Goal: Task Accomplishment & Management: Manage account settings

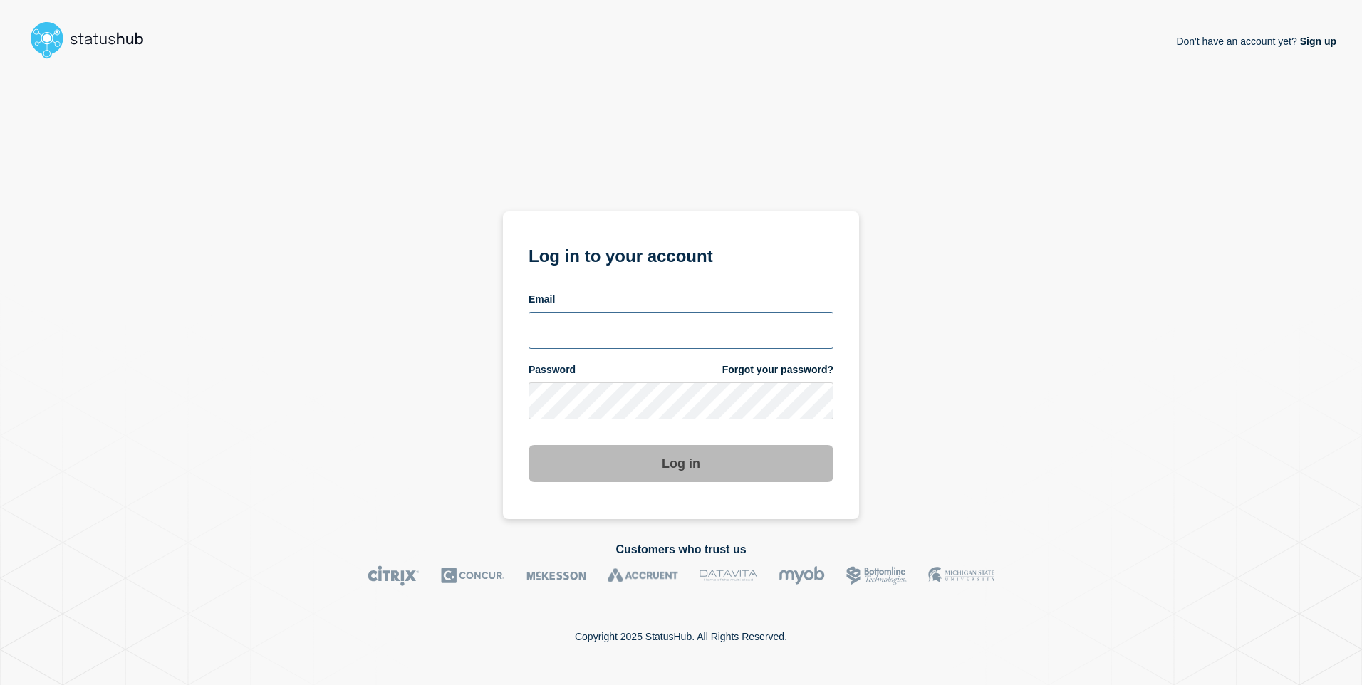
click at [656, 324] on input "email input" at bounding box center [681, 330] width 305 height 37
type input "agnel.antony@mckesson.com"
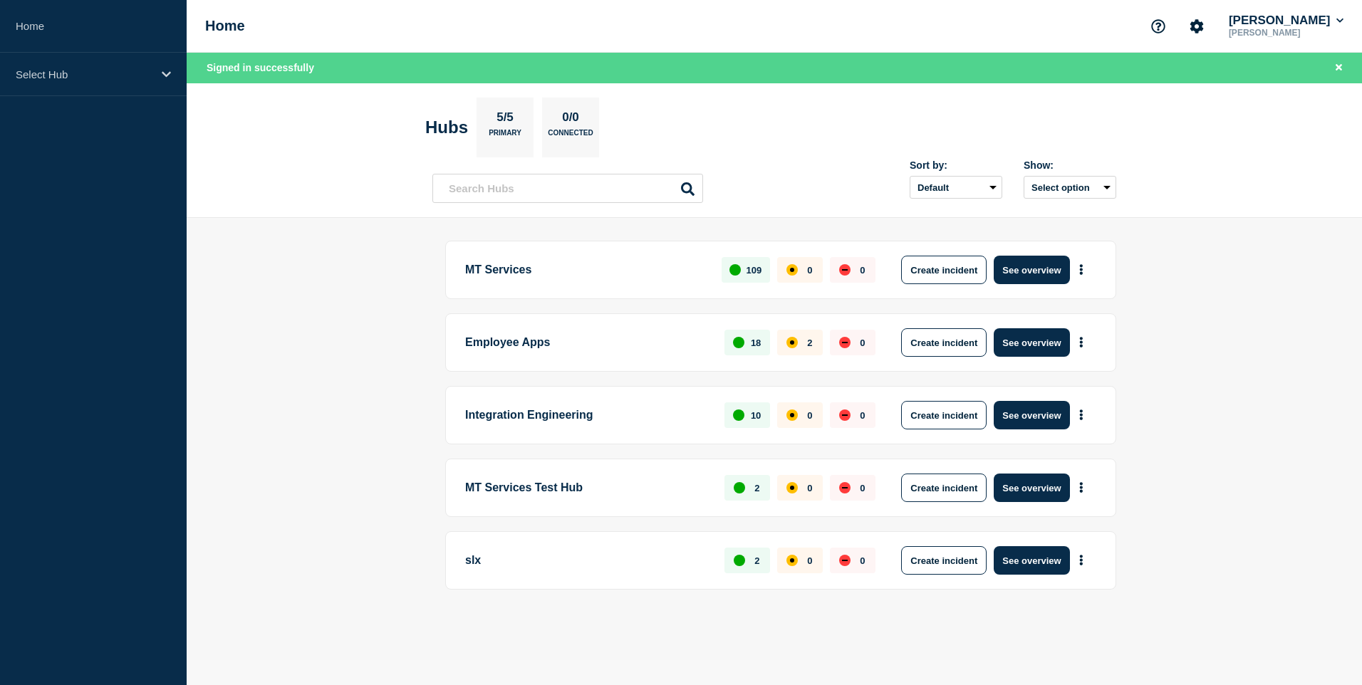
click at [447, 356] on div "Employee Apps 18 2 0 Create incident See overview" at bounding box center [780, 342] width 671 height 58
click at [1037, 273] on button "See overview" at bounding box center [1032, 270] width 76 height 28
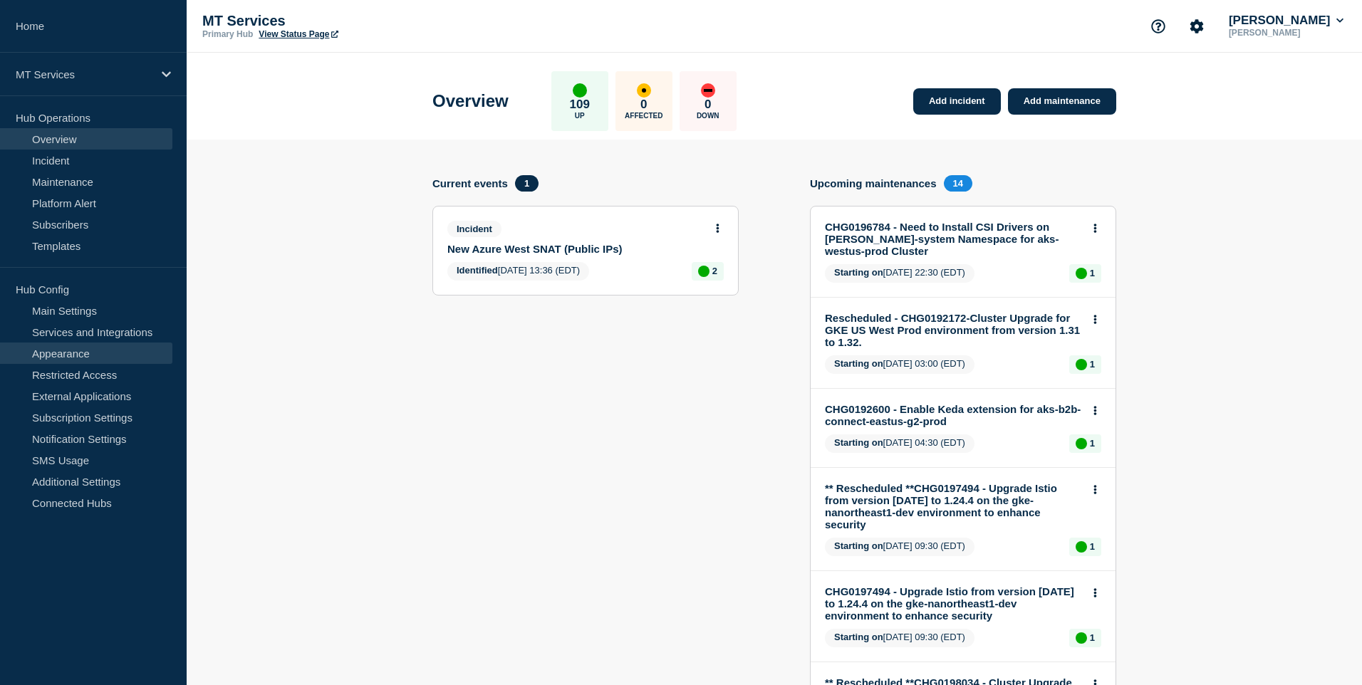
click at [76, 358] on link "Appearance" at bounding box center [86, 353] width 172 height 21
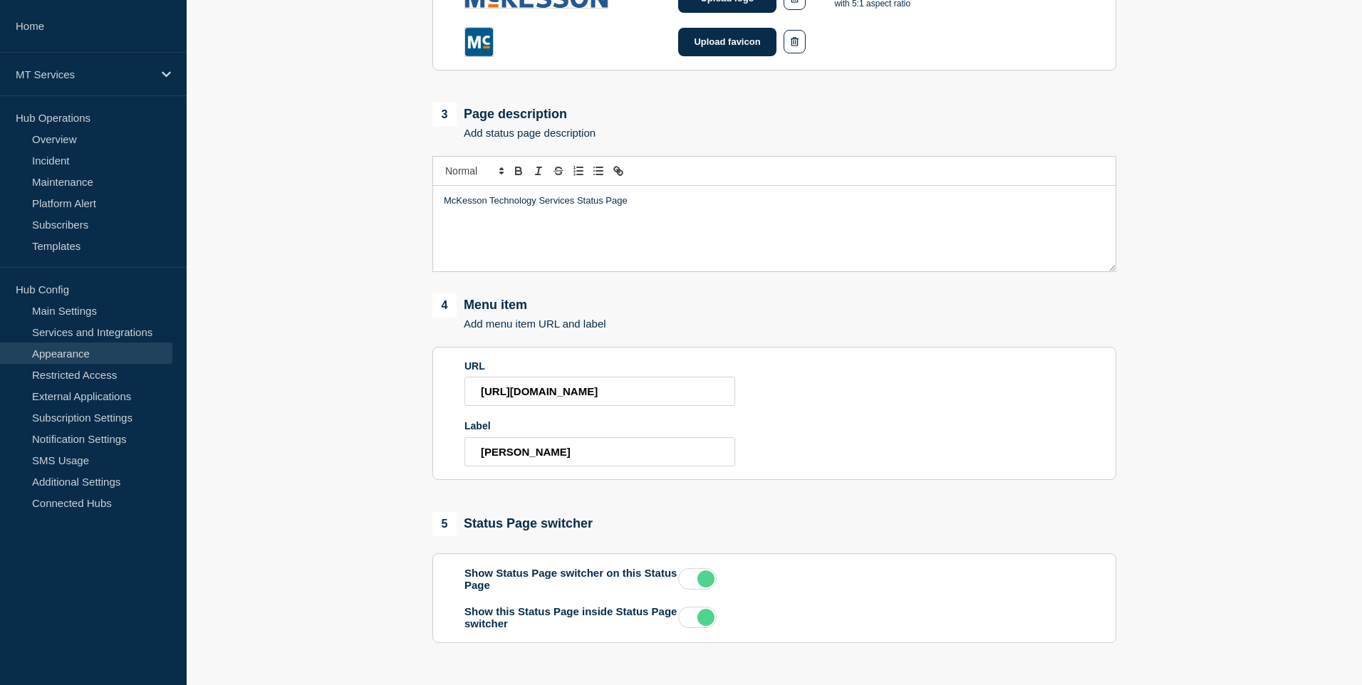
scroll to position [588, 0]
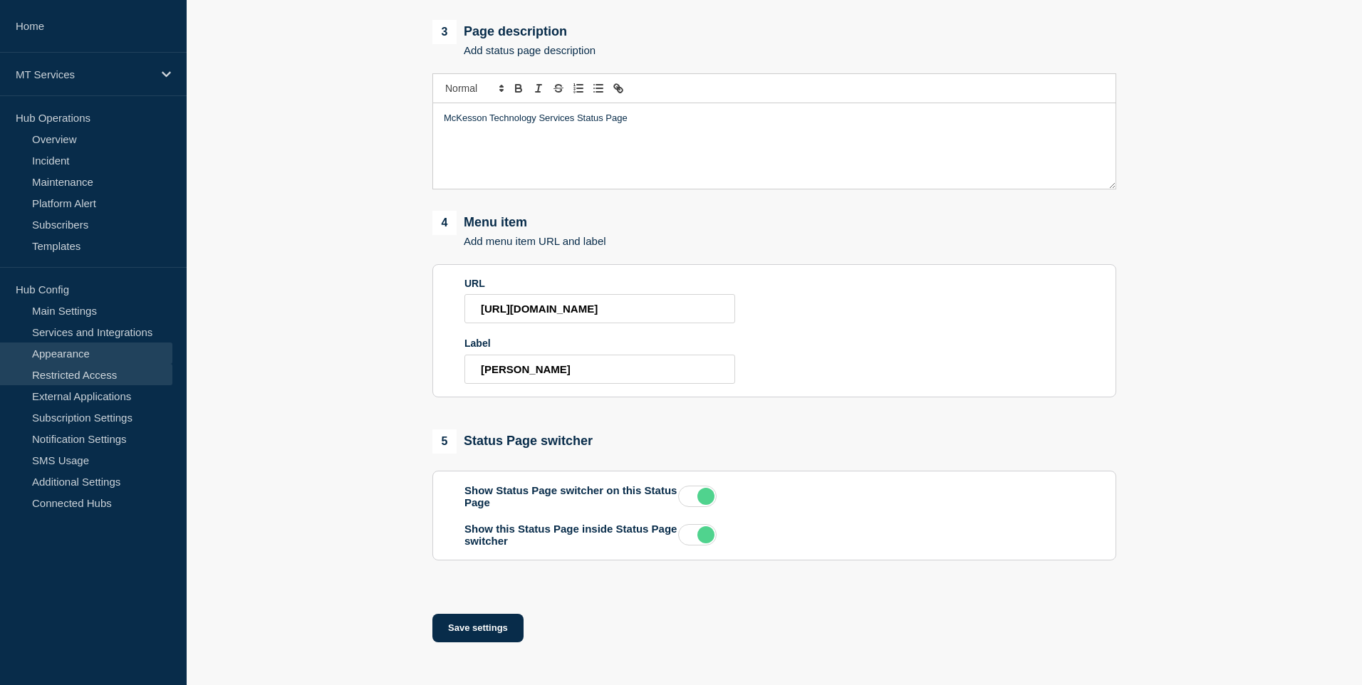
click at [113, 380] on link "Restricted Access" at bounding box center [86, 374] width 172 height 21
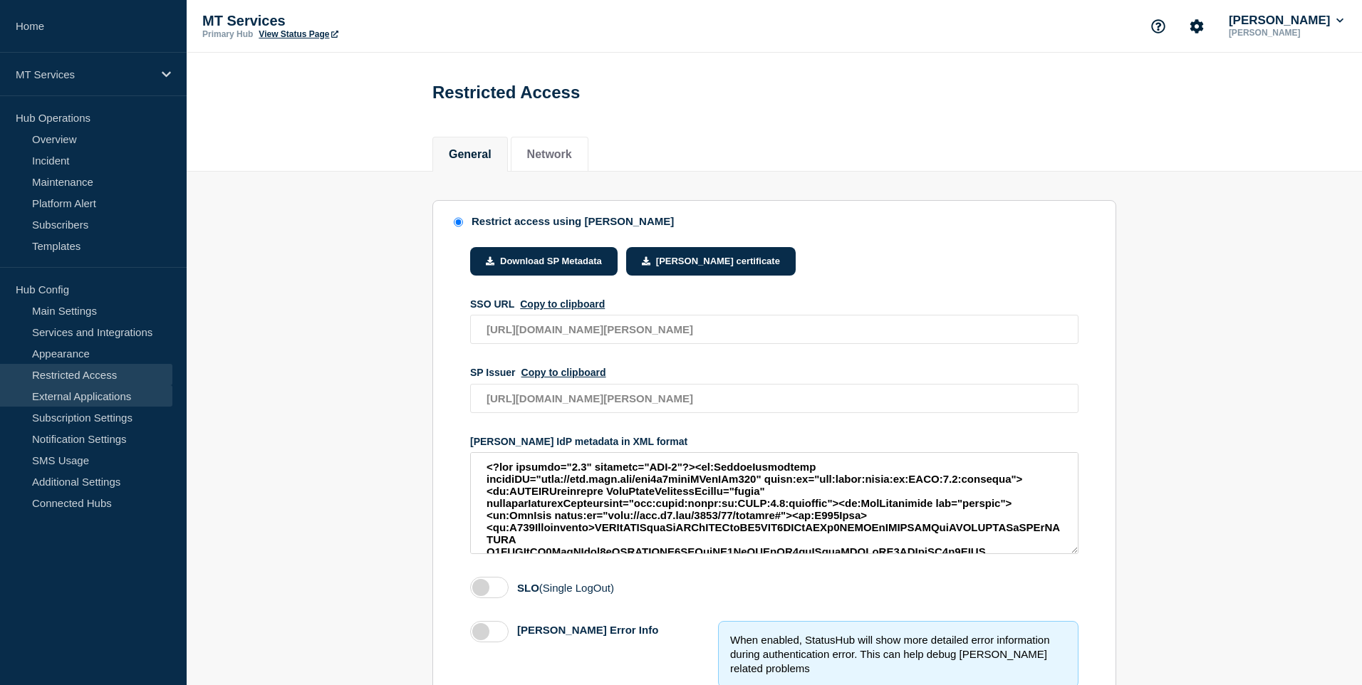
click at [105, 398] on link "External Applications" at bounding box center [86, 395] width 172 height 21
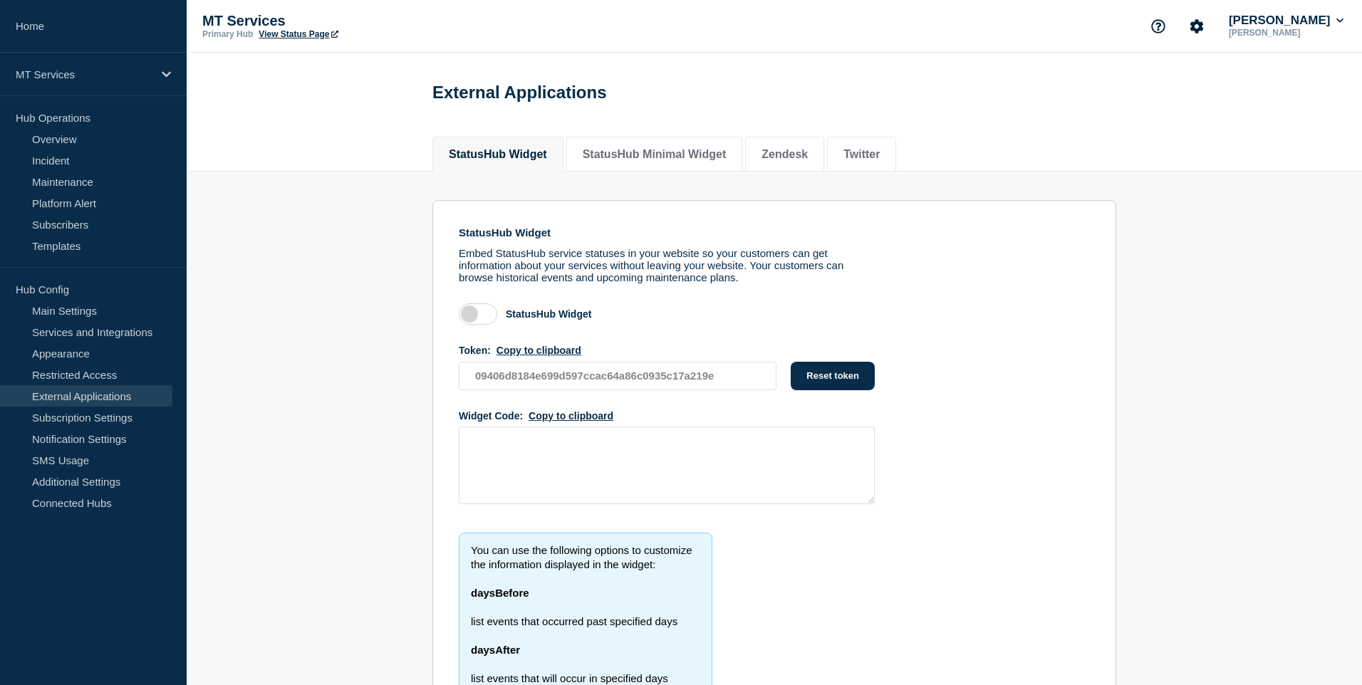
scroll to position [85, 0]
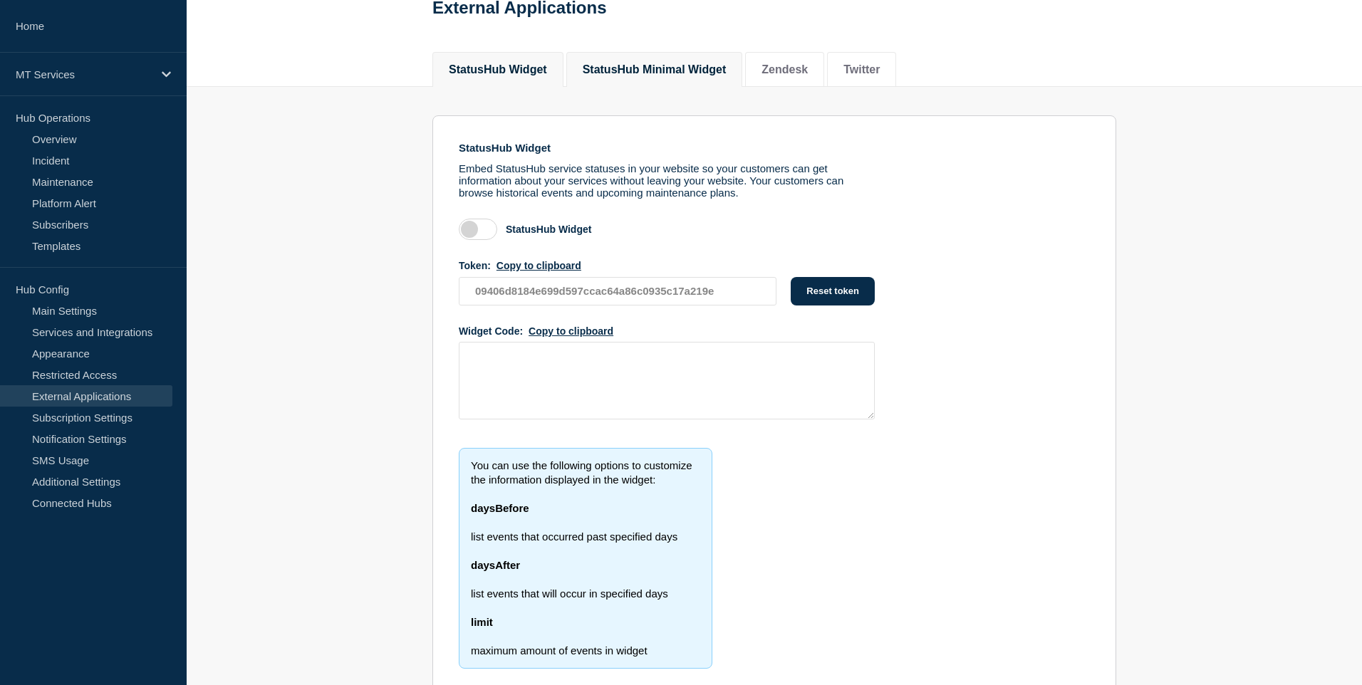
click at [685, 76] on button "StatusHub Minimal Widget" at bounding box center [655, 69] width 144 height 13
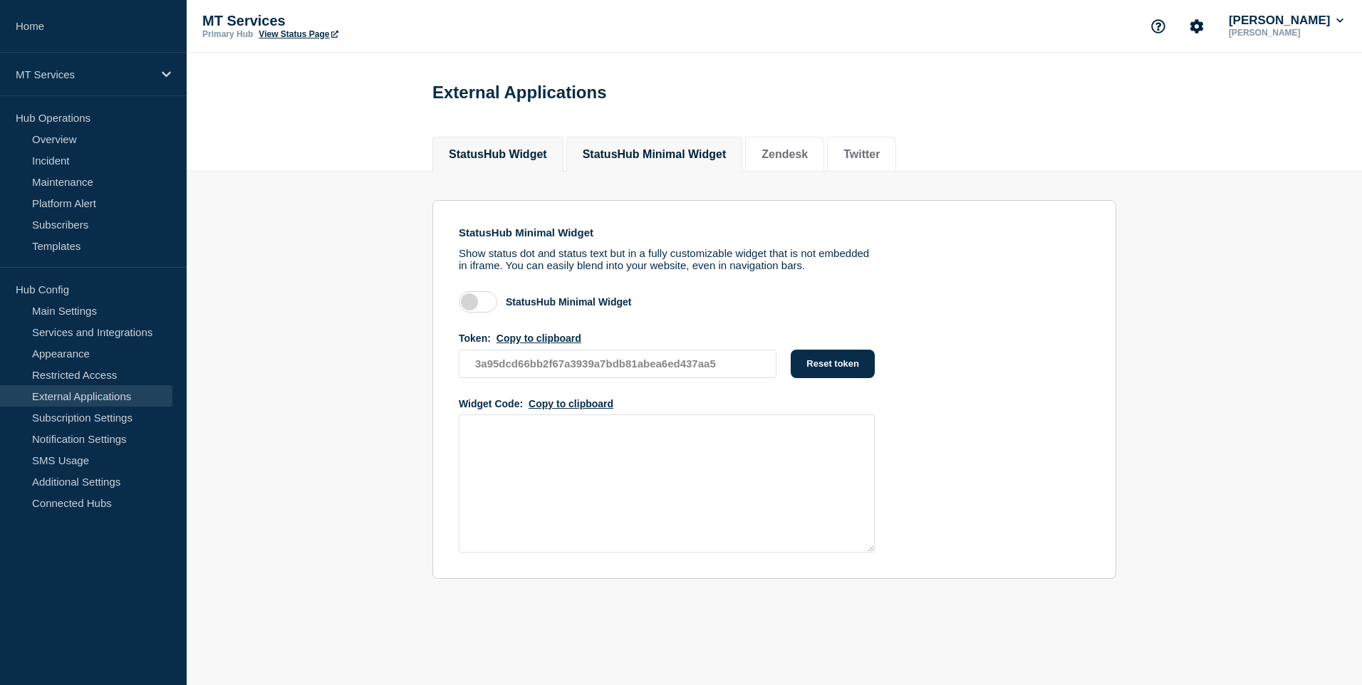
click at [513, 159] on button "StatusHub Widget" at bounding box center [498, 154] width 98 height 13
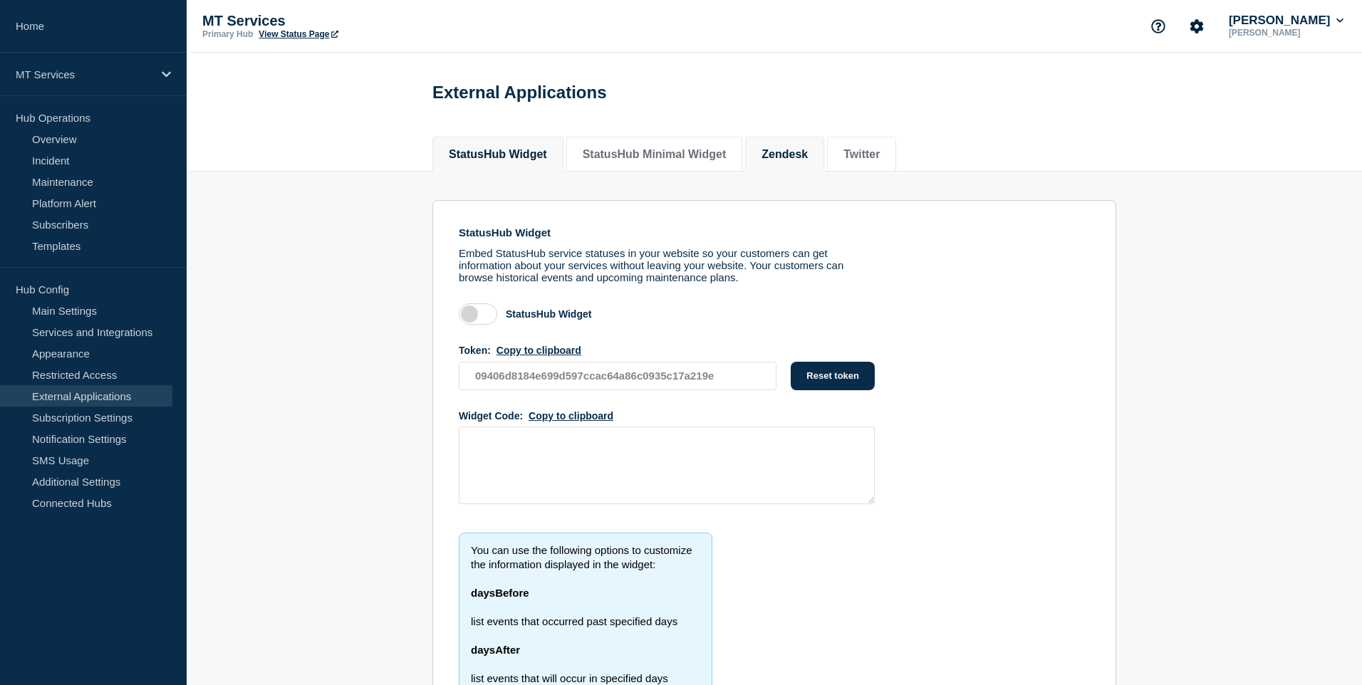
click at [801, 157] on button "Zendesk" at bounding box center [785, 154] width 46 height 13
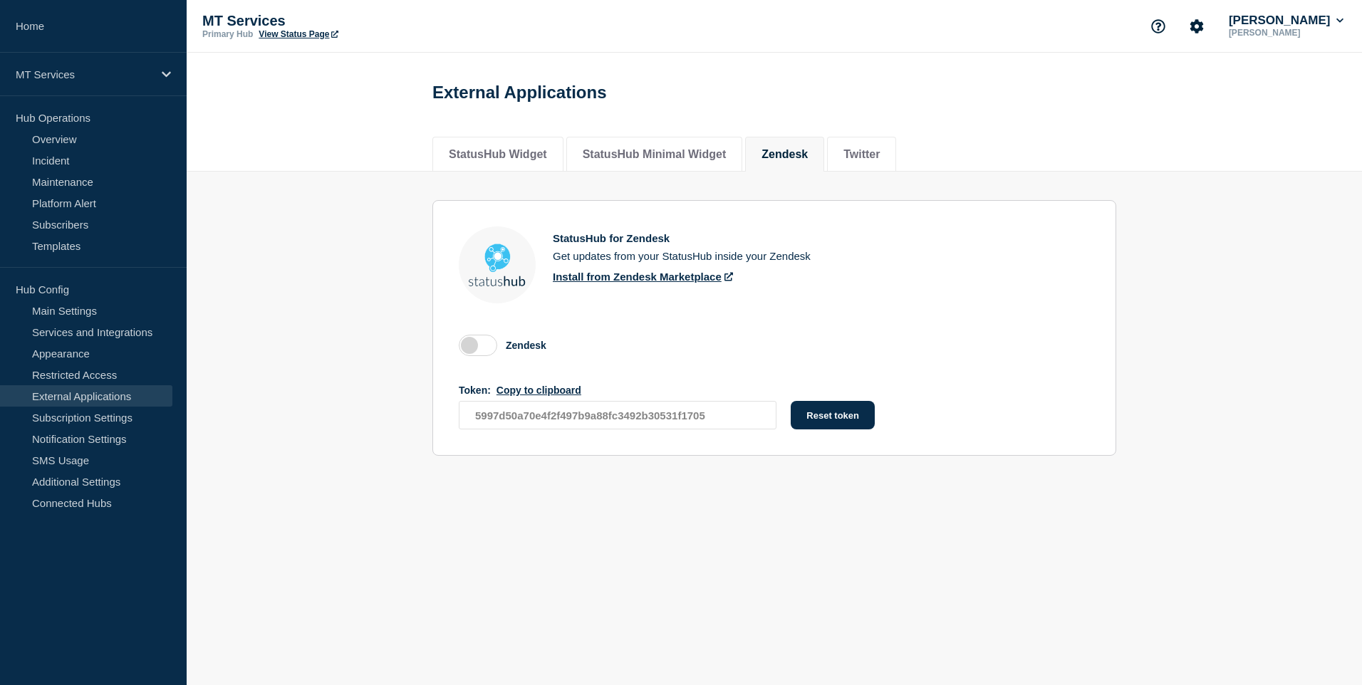
click at [328, 289] on section "StatusHub for Zendesk Get updates from your StatusHub inside your Zendesk Insta…" at bounding box center [774, 325] width 1175 height 306
click at [107, 417] on link "Subscription Settings" at bounding box center [86, 417] width 172 height 21
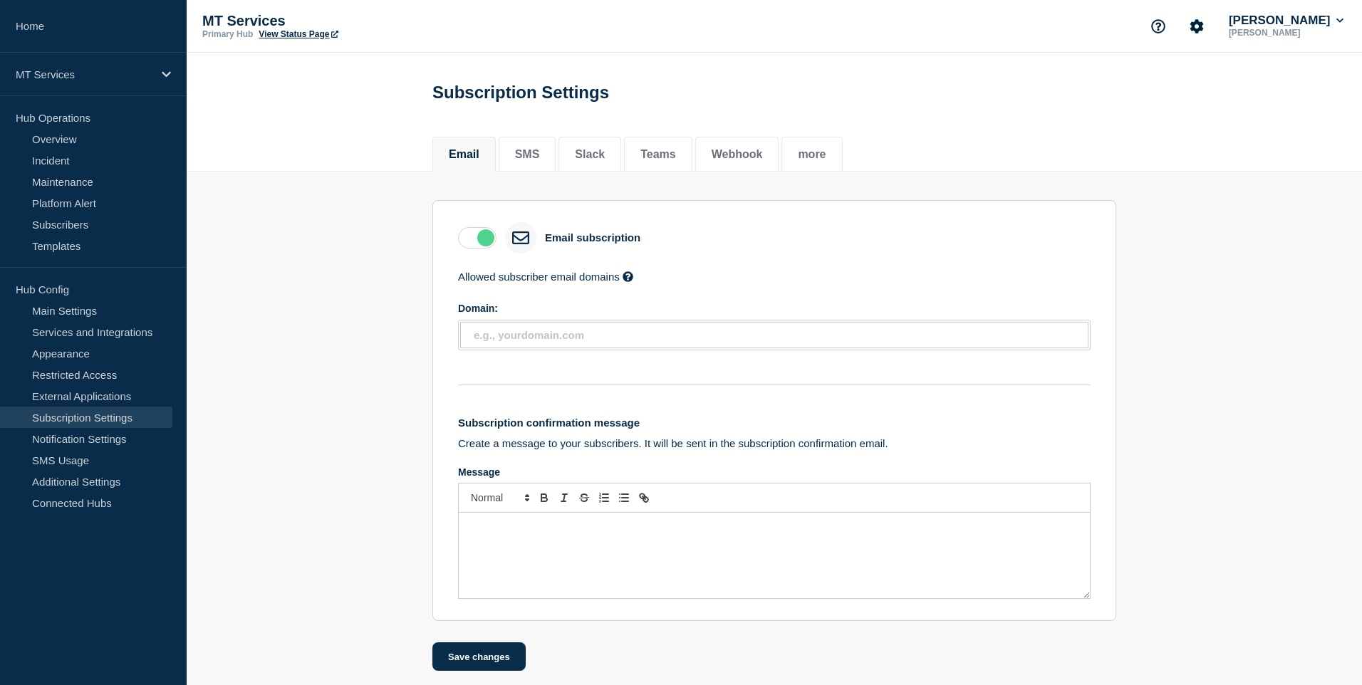
scroll to position [24, 0]
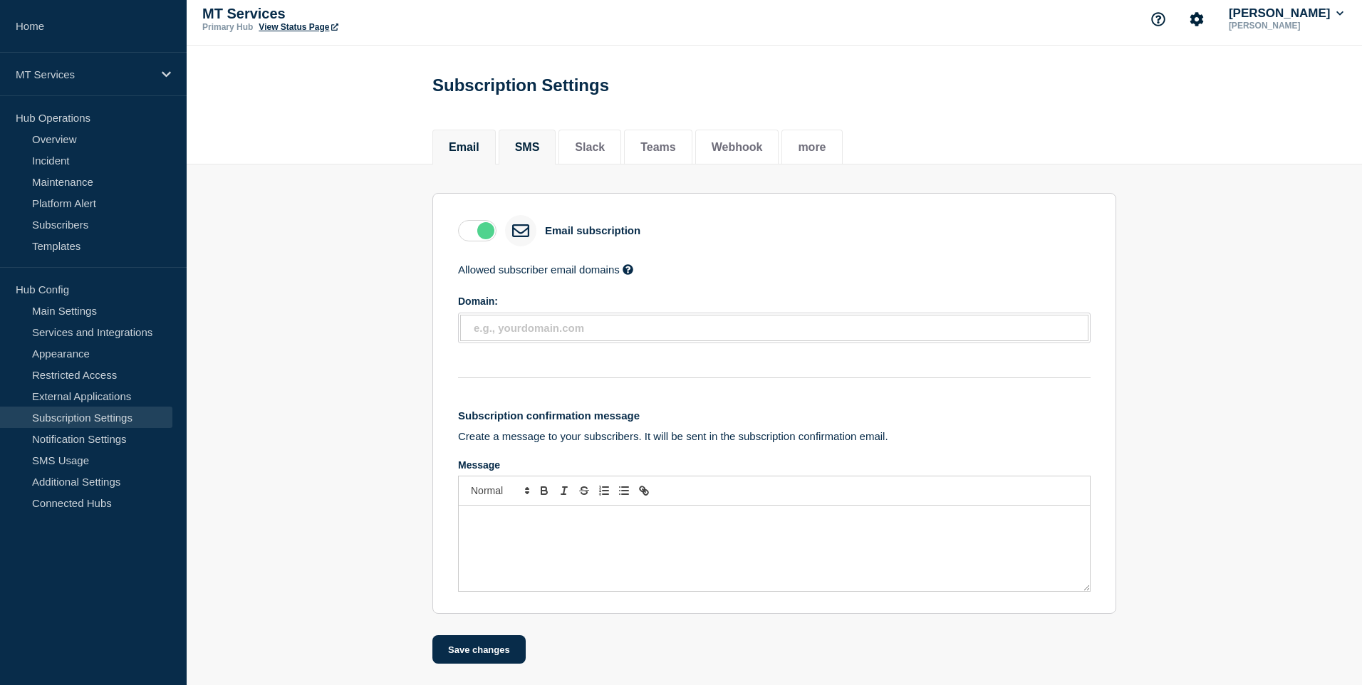
click at [515, 141] on button "SMS" at bounding box center [527, 147] width 25 height 13
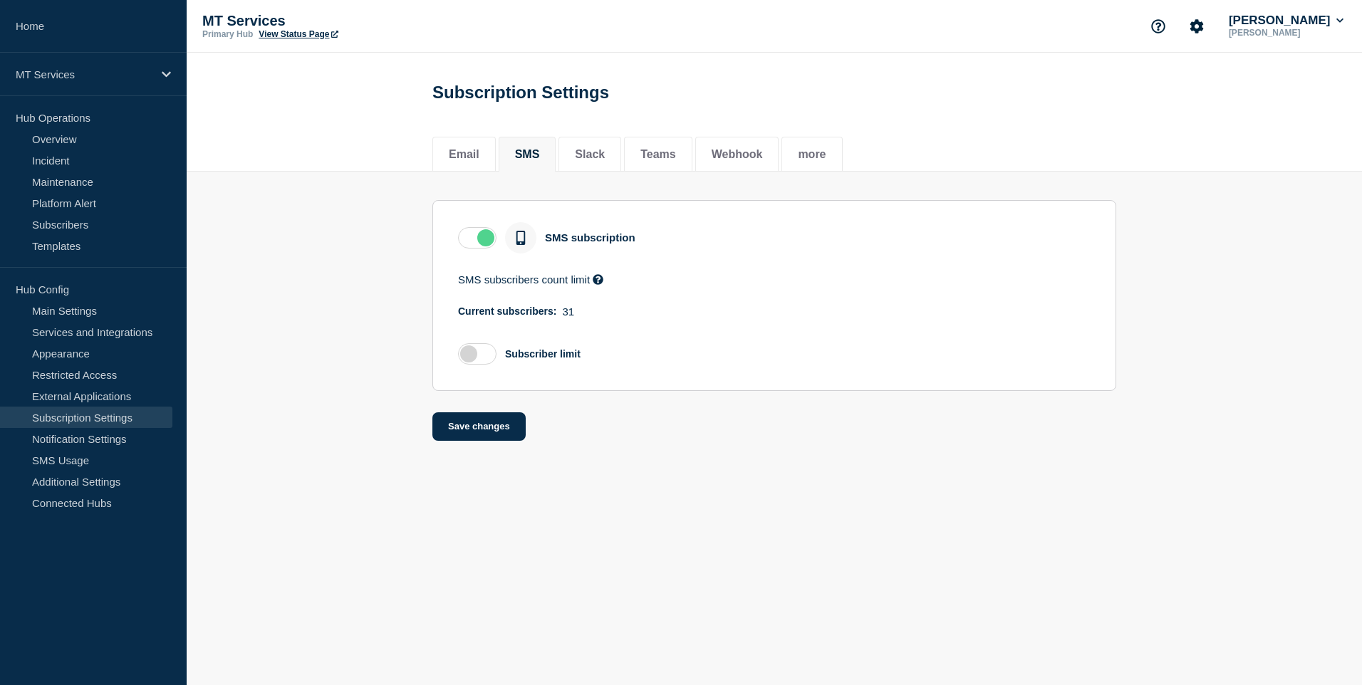
drag, startPoint x: 496, startPoint y: 287, endPoint x: 596, endPoint y: 286, distance: 100.5
click at [596, 286] on div "SMS subscribers count limit You can enable upper limit on SMS subscribers count…" at bounding box center [774, 280] width 633 height 12
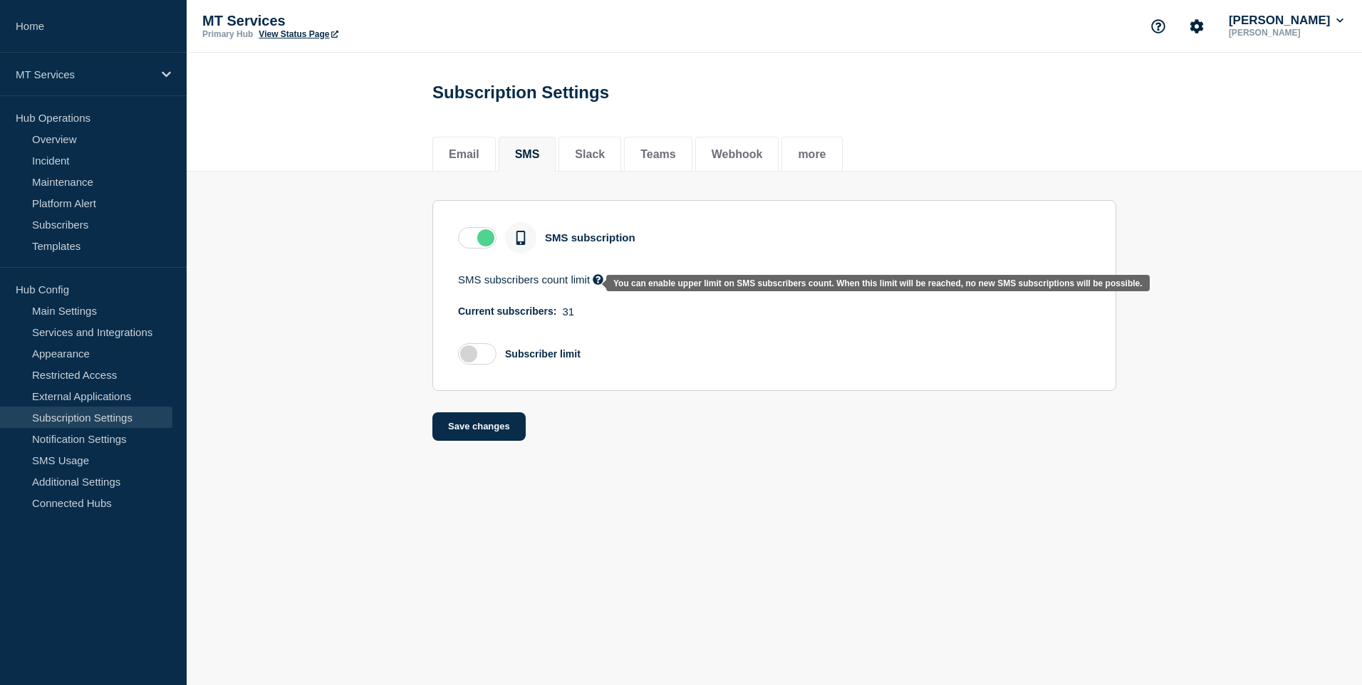
click at [596, 285] on icon at bounding box center [598, 279] width 11 height 11
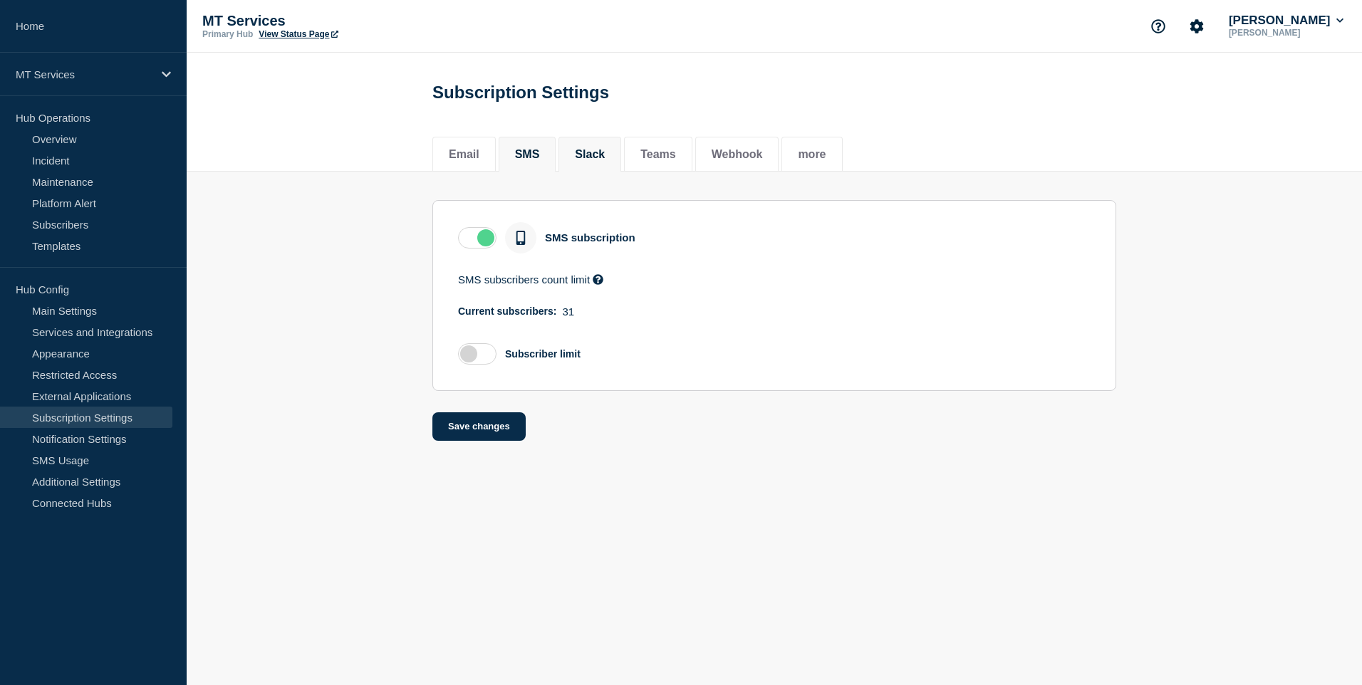
click at [576, 160] on button "Slack" at bounding box center [590, 154] width 30 height 13
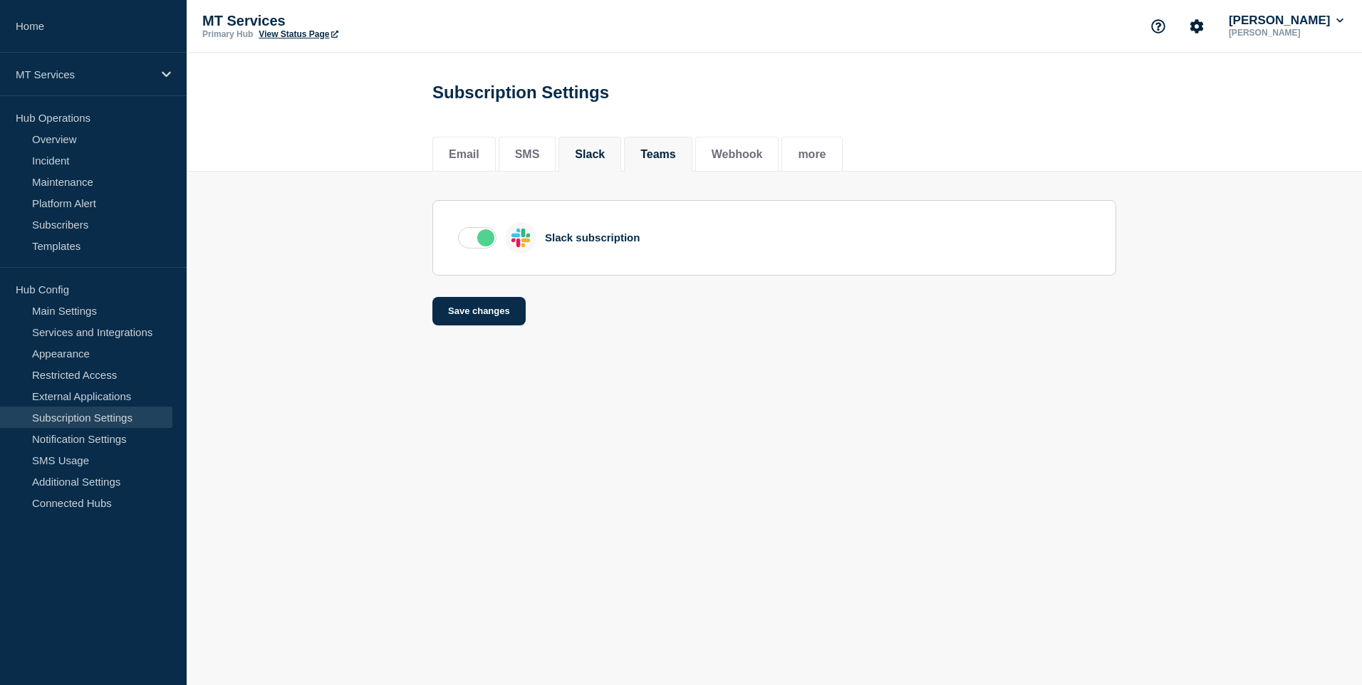
click at [627, 158] on li "Teams" at bounding box center [658, 154] width 68 height 35
click at [525, 243] on img at bounding box center [521, 238] width 19 height 18
click at [645, 245] on div "Teams subscription" at bounding box center [774, 237] width 633 height 31
click at [740, 157] on button "Webhook" at bounding box center [737, 154] width 51 height 13
click at [782, 157] on li "more" at bounding box center [812, 154] width 61 height 35
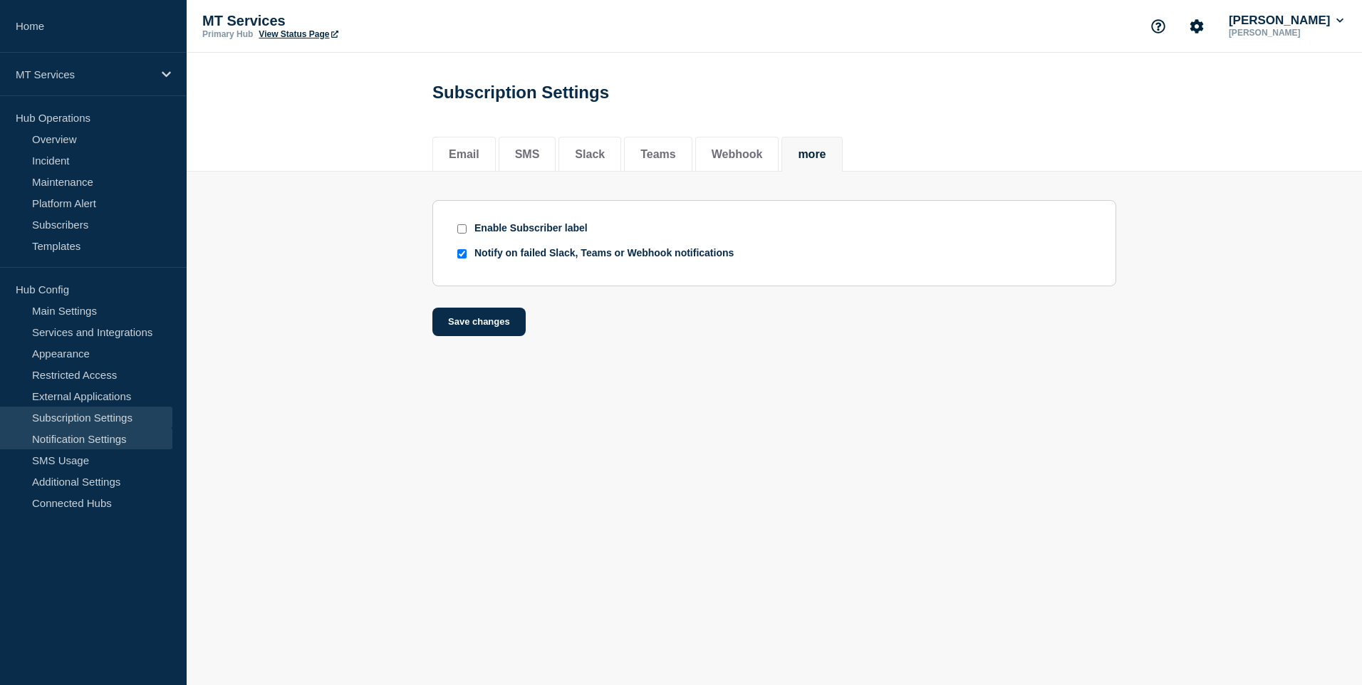
click at [107, 434] on link "Notification Settings" at bounding box center [86, 438] width 172 height 21
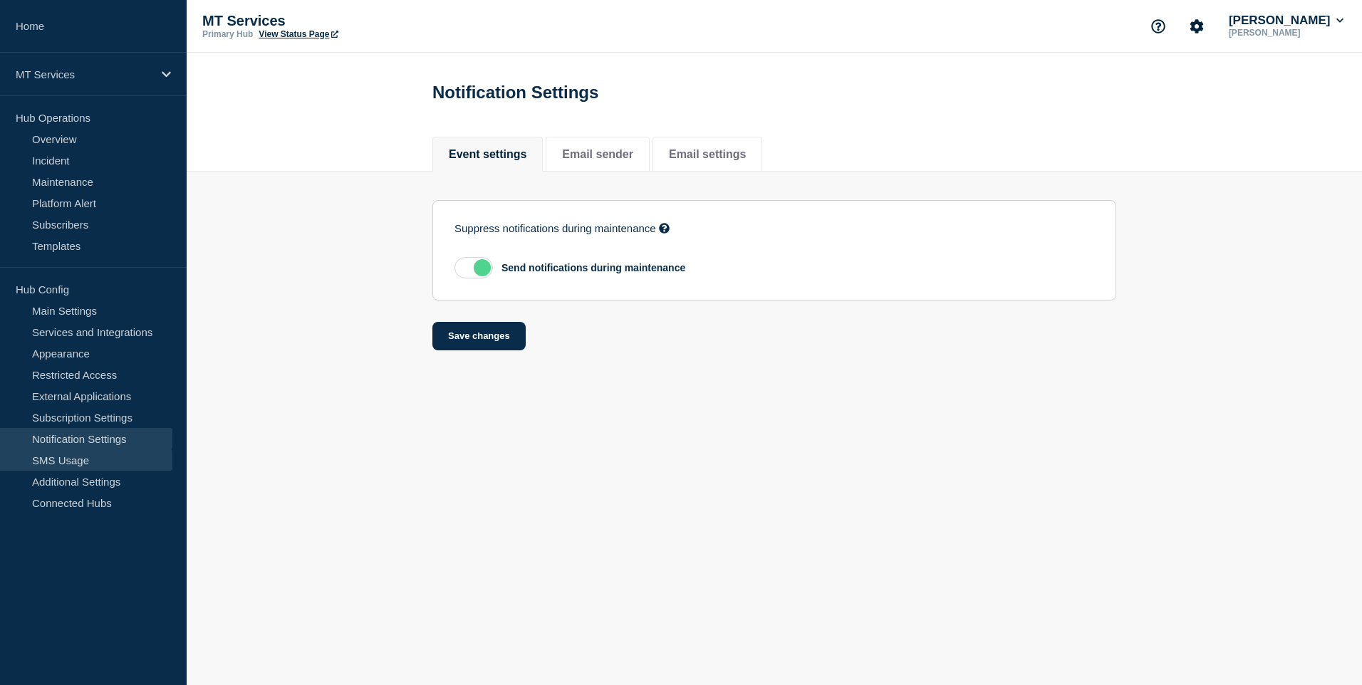
click at [75, 454] on link "SMS Usage" at bounding box center [86, 460] width 172 height 21
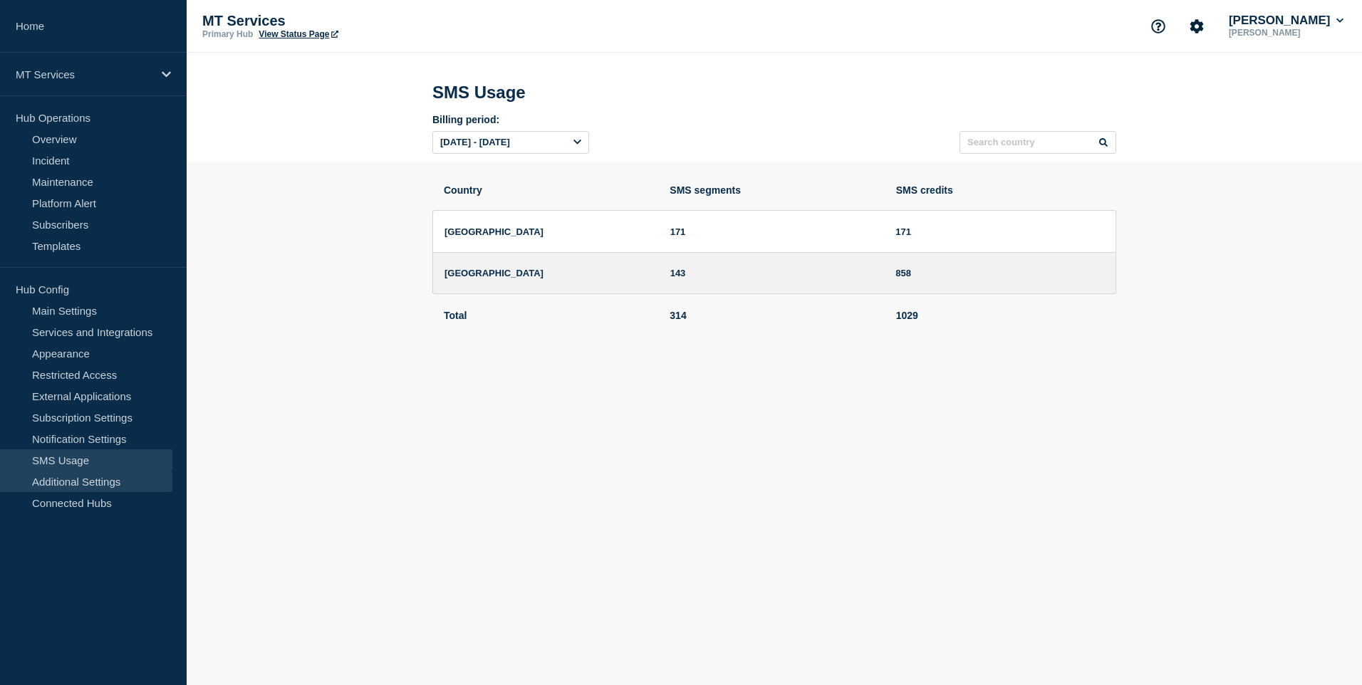
click at [113, 481] on link "Additional Settings" at bounding box center [86, 481] width 172 height 21
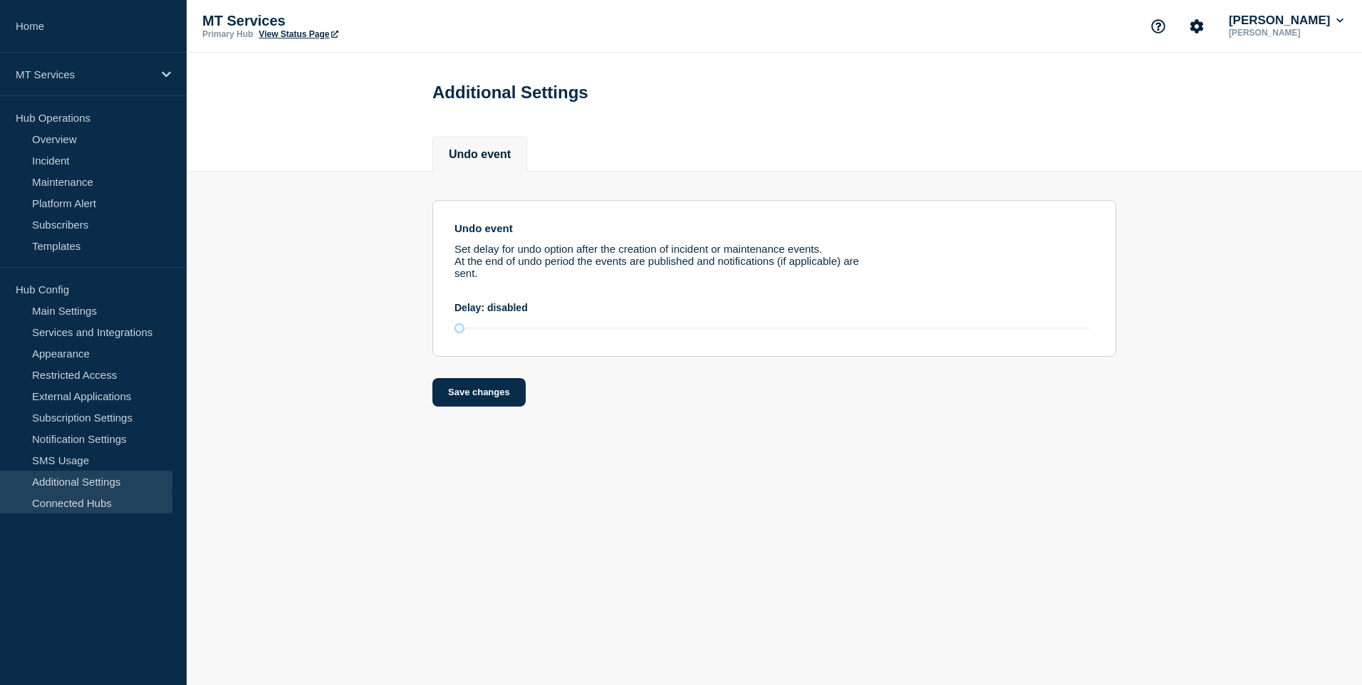
click at [120, 499] on link "Connected Hubs" at bounding box center [86, 502] width 172 height 21
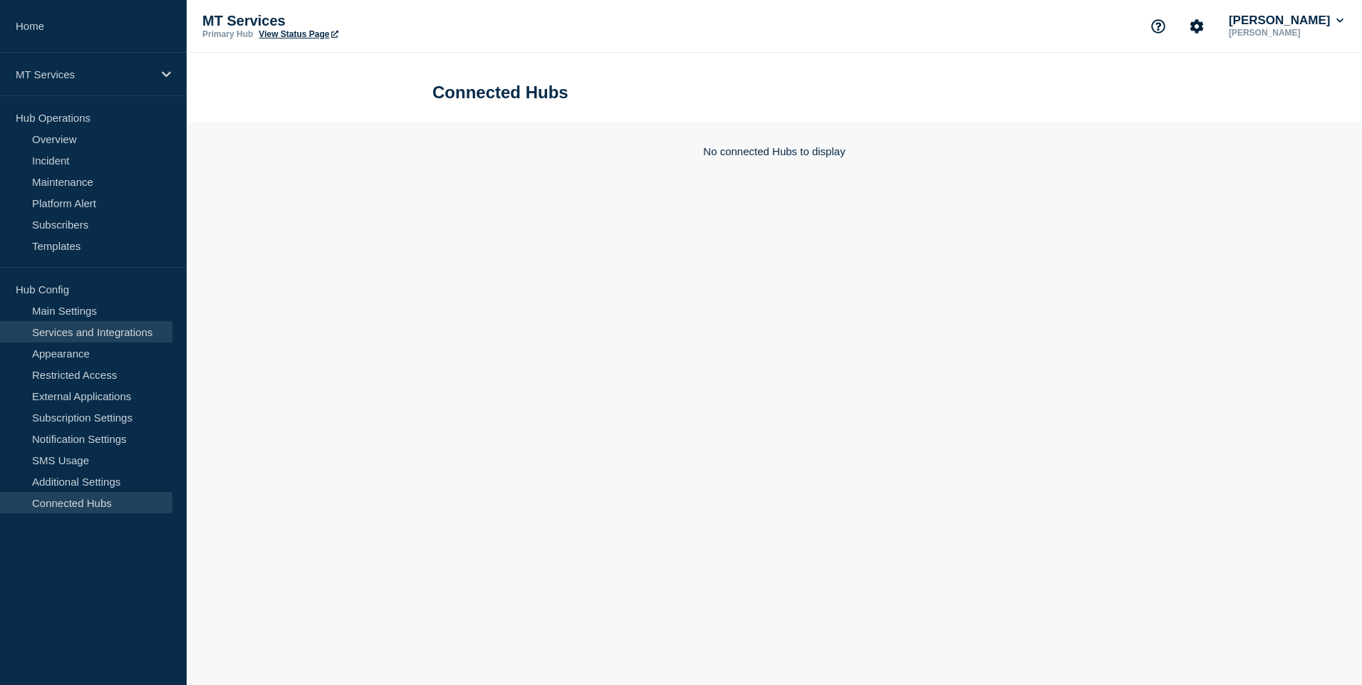
click at [112, 321] on link "Services and Integrations" at bounding box center [86, 331] width 172 height 21
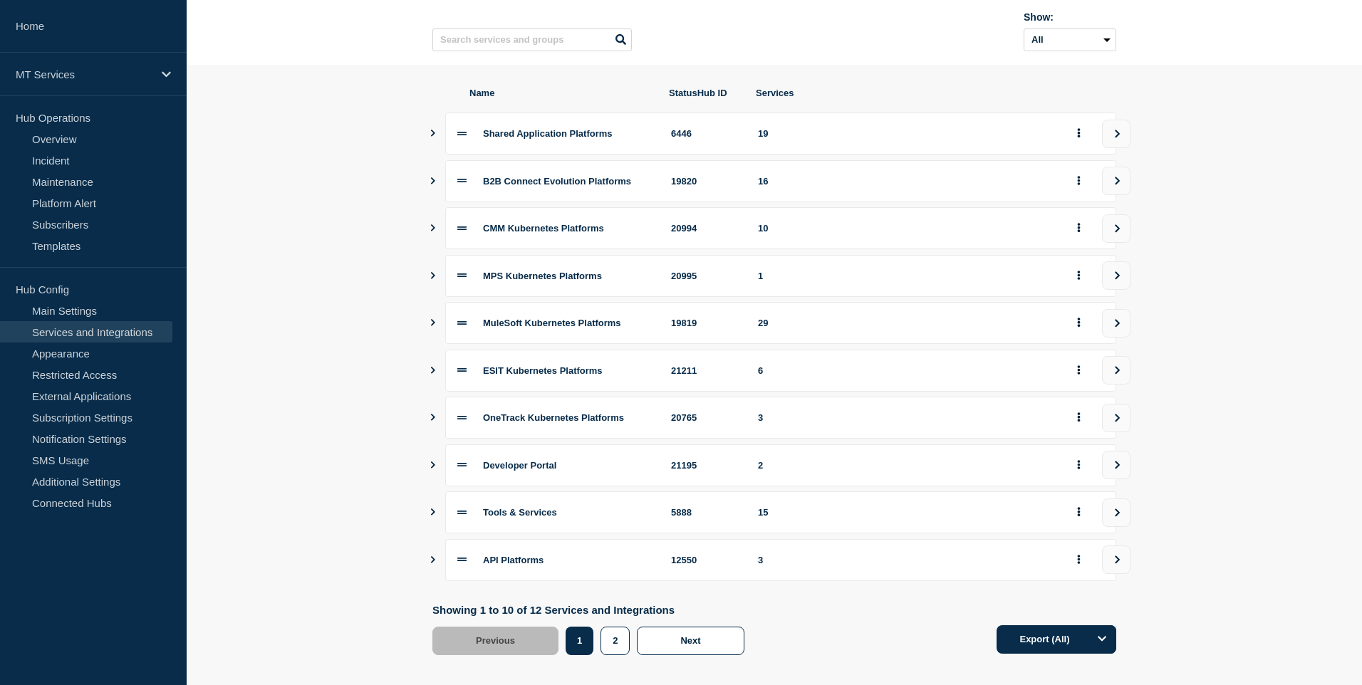
scroll to position [143, 0]
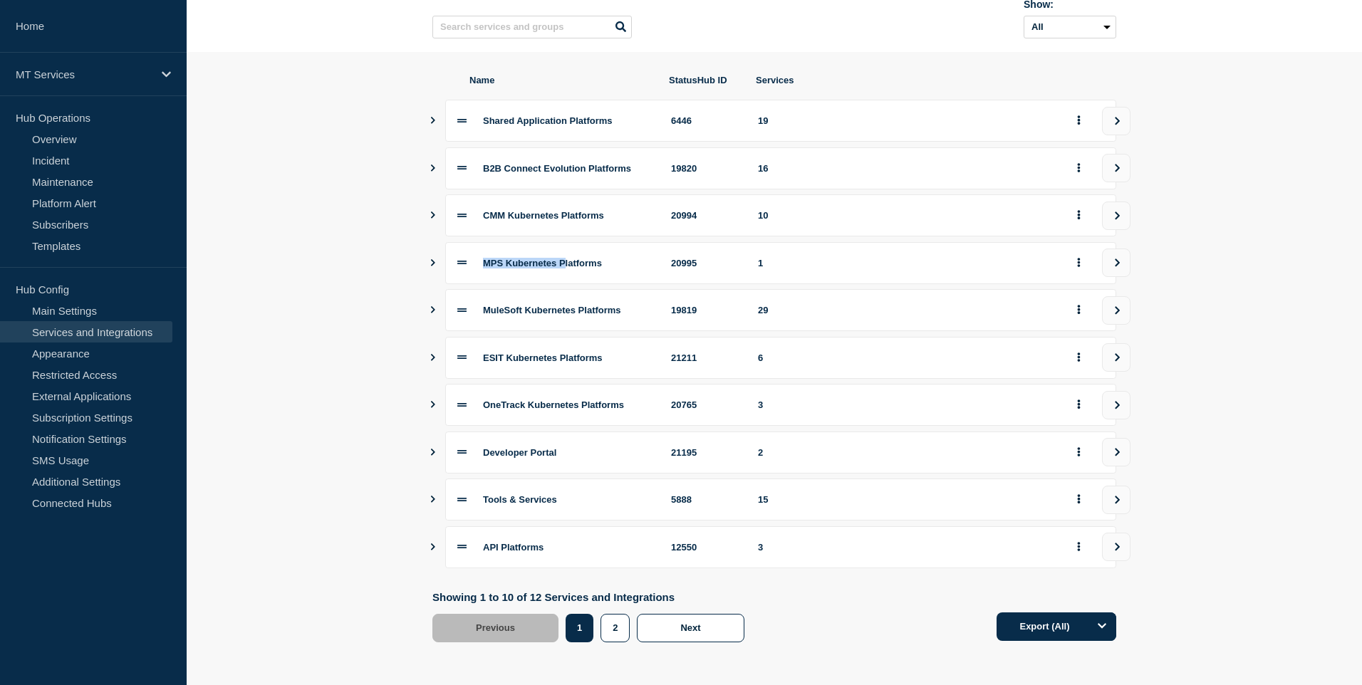
drag, startPoint x: 482, startPoint y: 255, endPoint x: 541, endPoint y: 254, distance: 59.1
click at [564, 258] on span "MPS Kubernetes Platforms" at bounding box center [542, 263] width 119 height 11
click at [433, 259] on icon "Show services" at bounding box center [433, 262] width 4 height 7
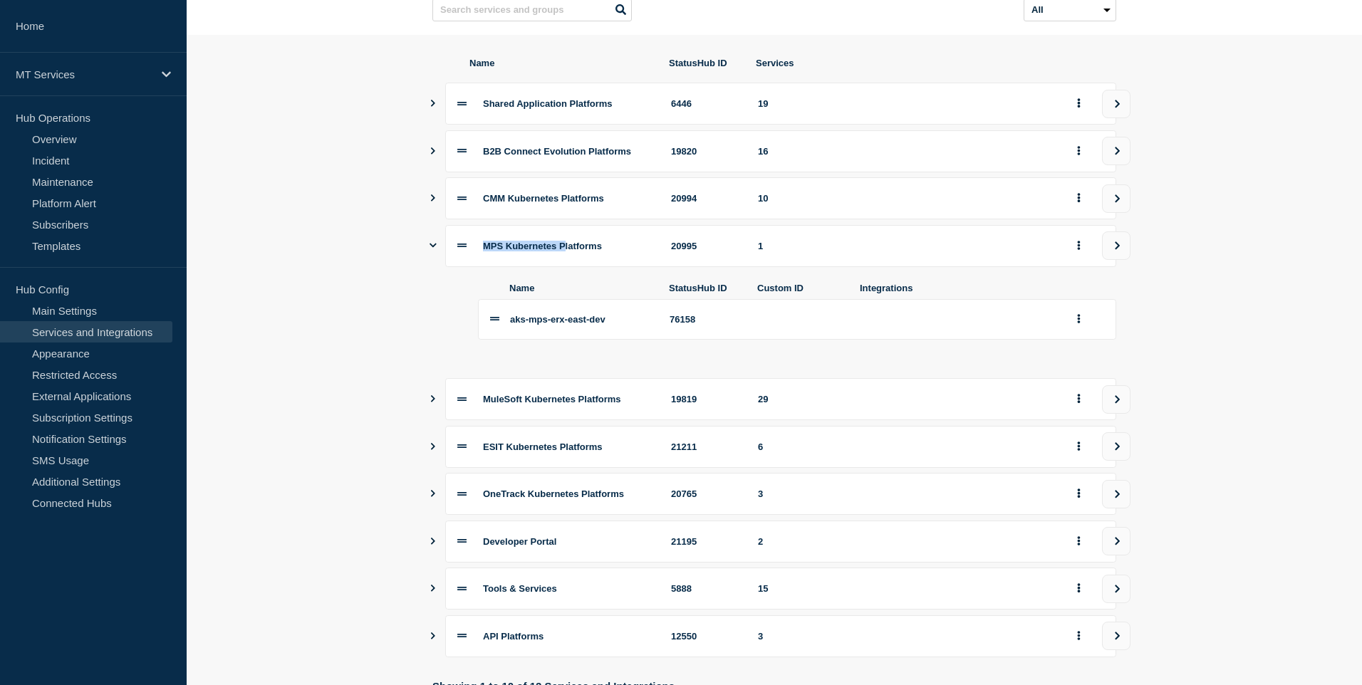
click at [432, 248] on icon "Show services" at bounding box center [433, 246] width 7 height 4
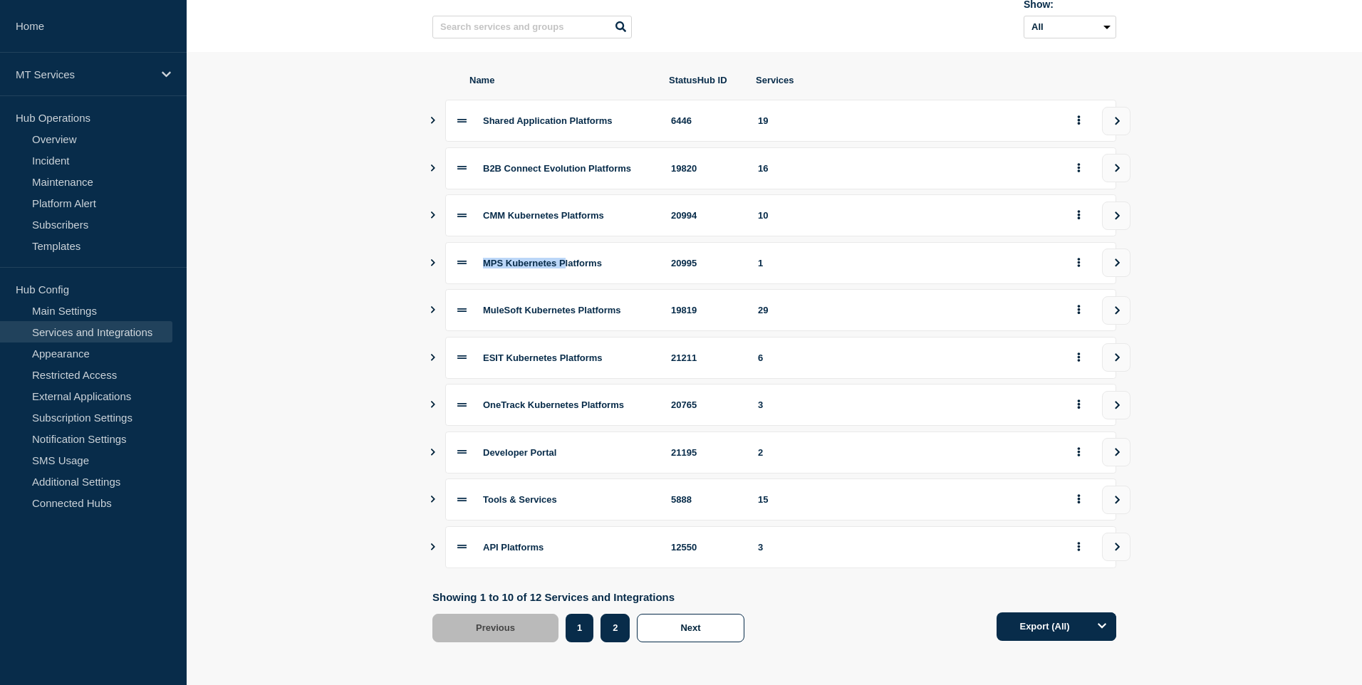
click at [613, 628] on button "2" at bounding box center [615, 628] width 29 height 28
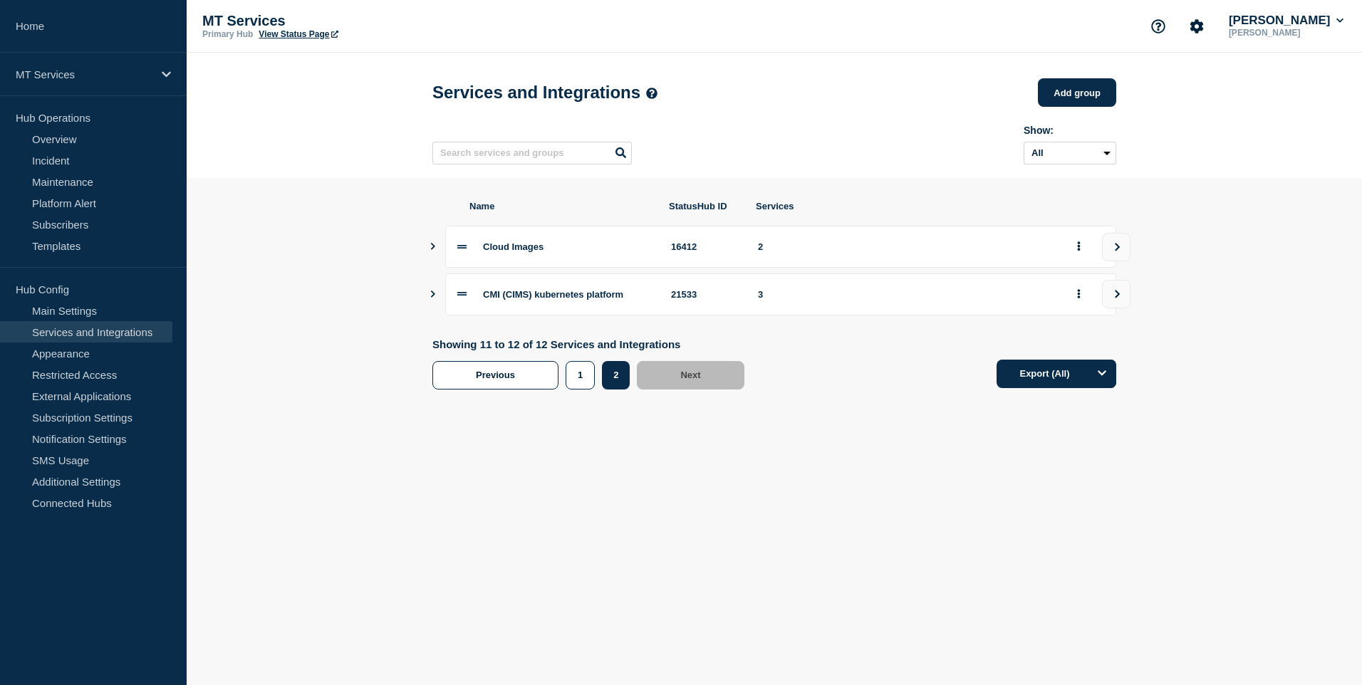
click at [435, 298] on icon "Show services" at bounding box center [432, 294] width 9 height 7
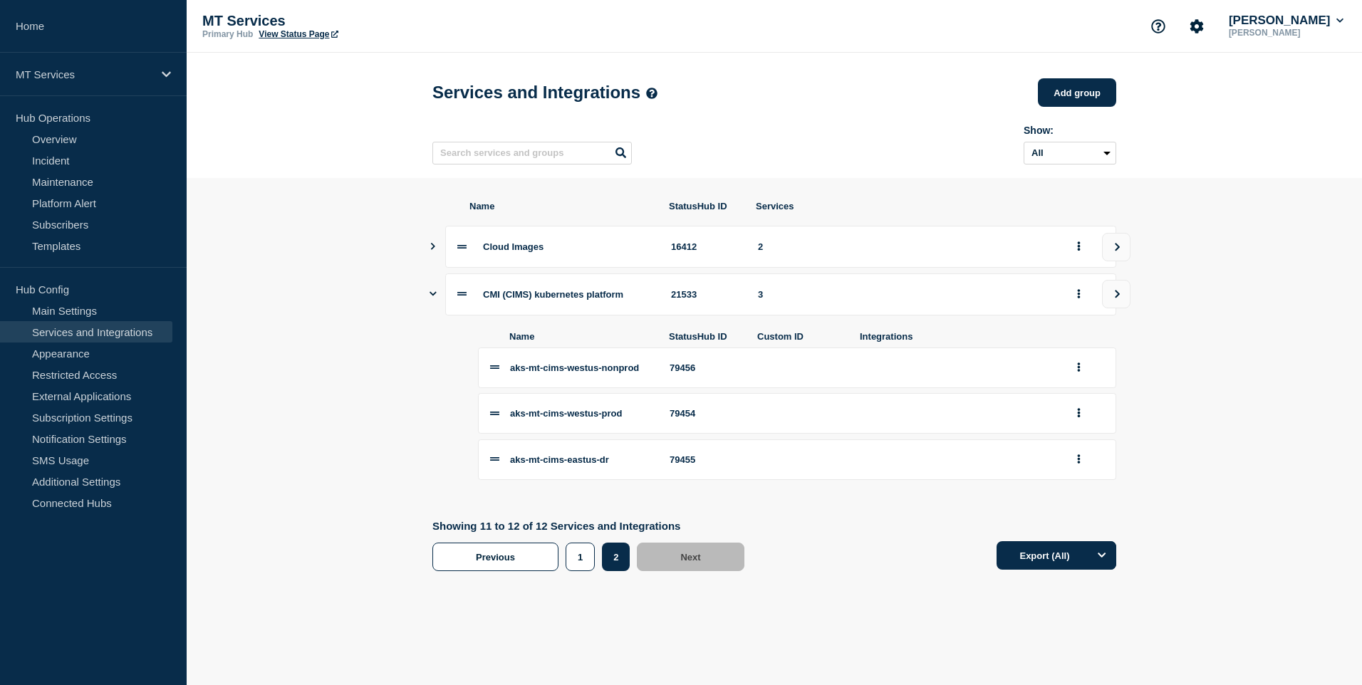
click at [433, 296] on icon "Show services" at bounding box center [433, 294] width 7 height 4
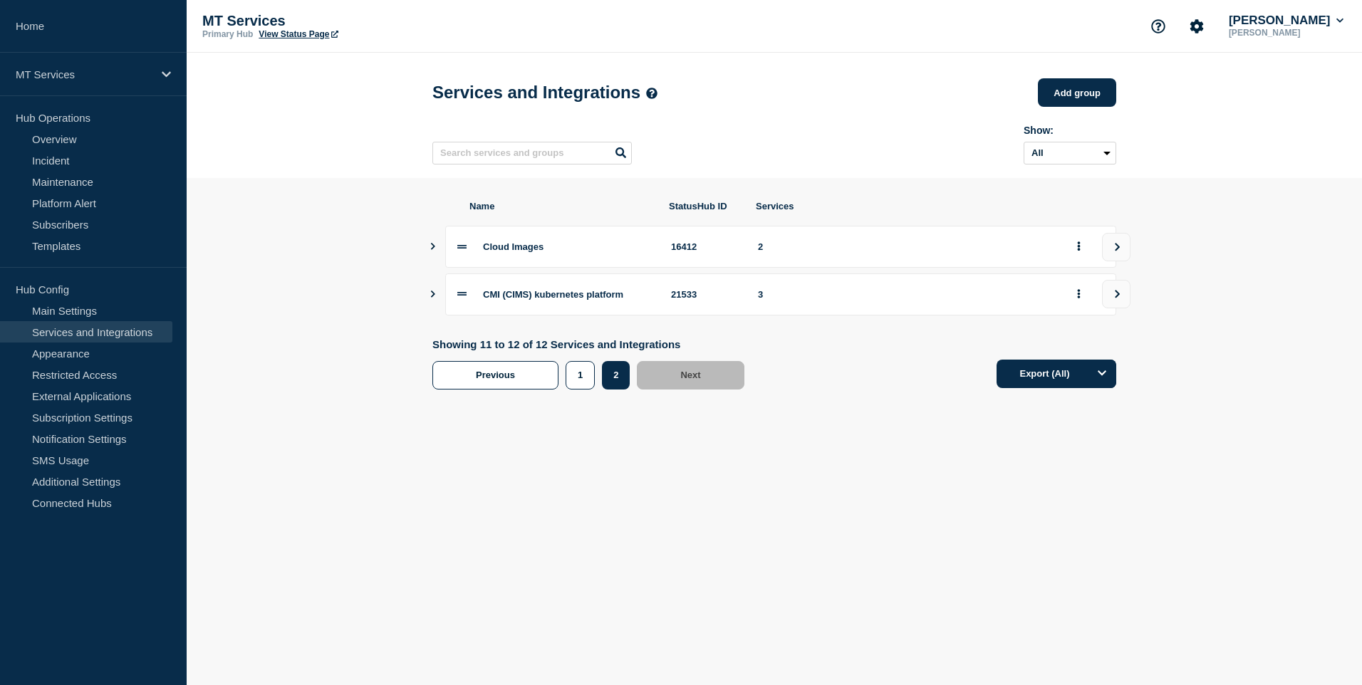
click at [433, 298] on icon "Show services" at bounding box center [433, 294] width 4 height 7
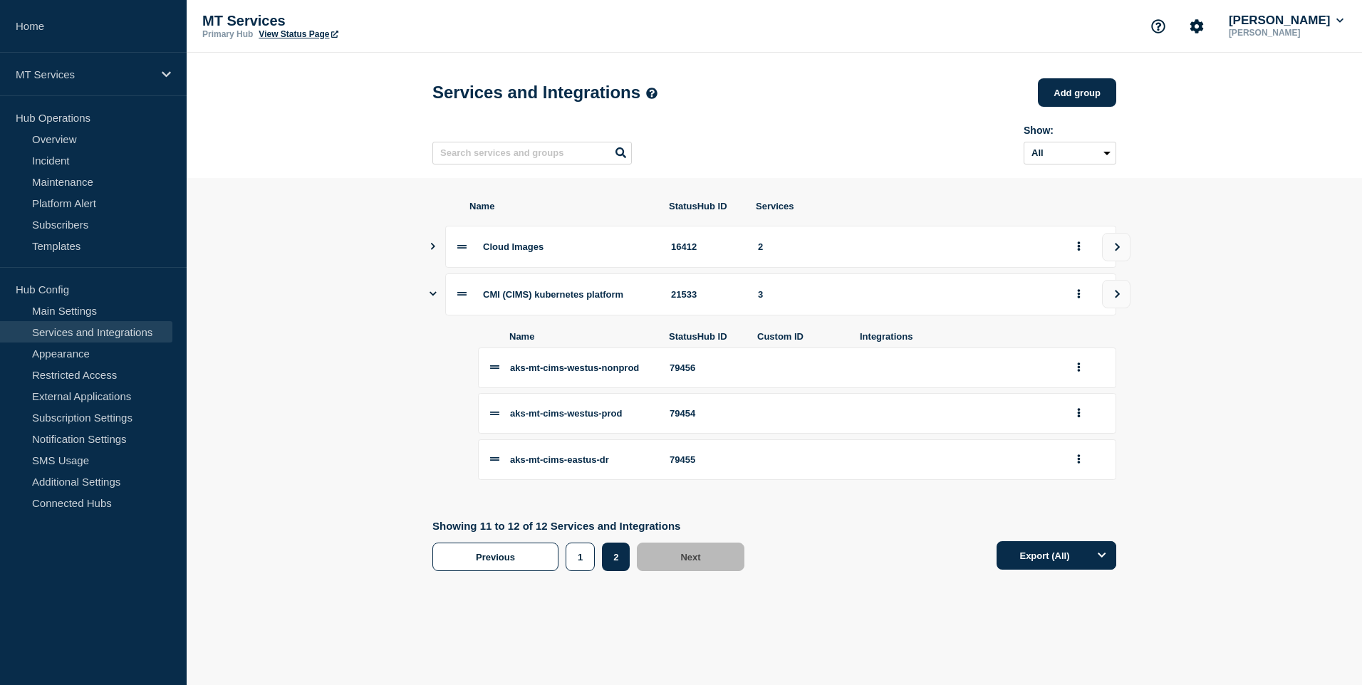
click at [433, 296] on icon "Show services" at bounding box center [433, 294] width 7 height 4
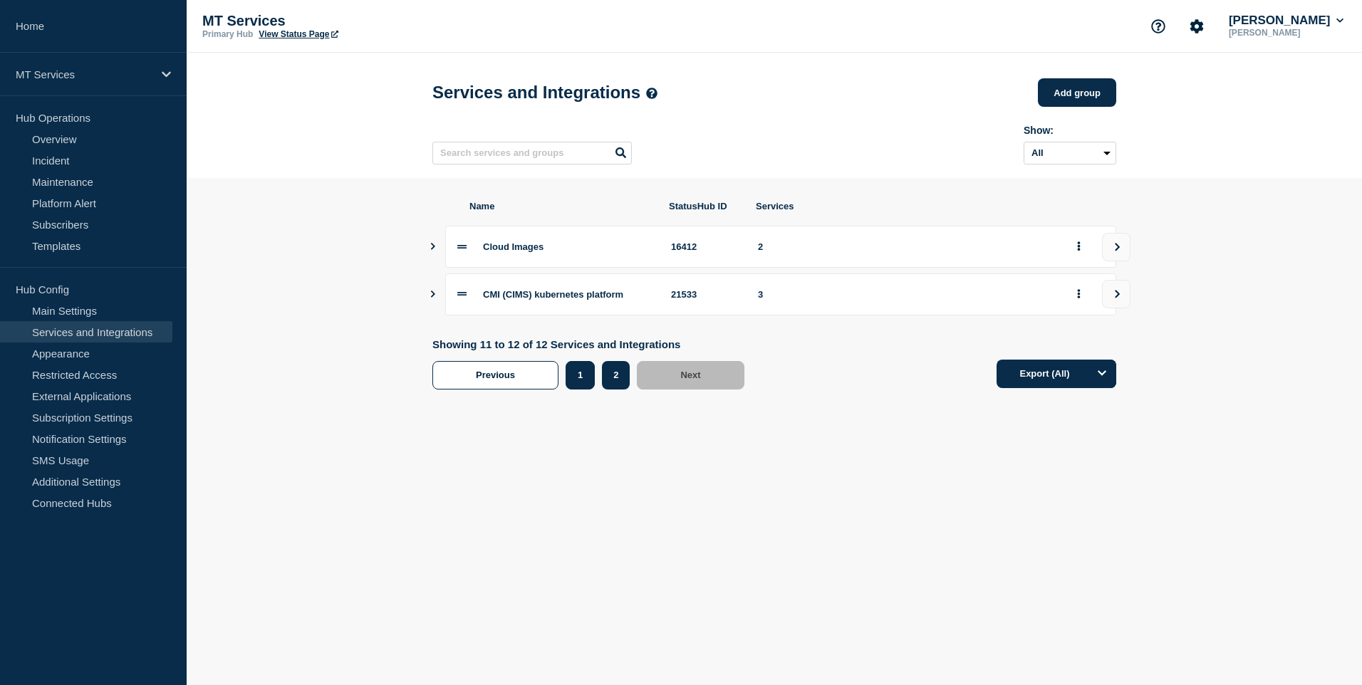
click at [573, 385] on button "1" at bounding box center [580, 375] width 29 height 28
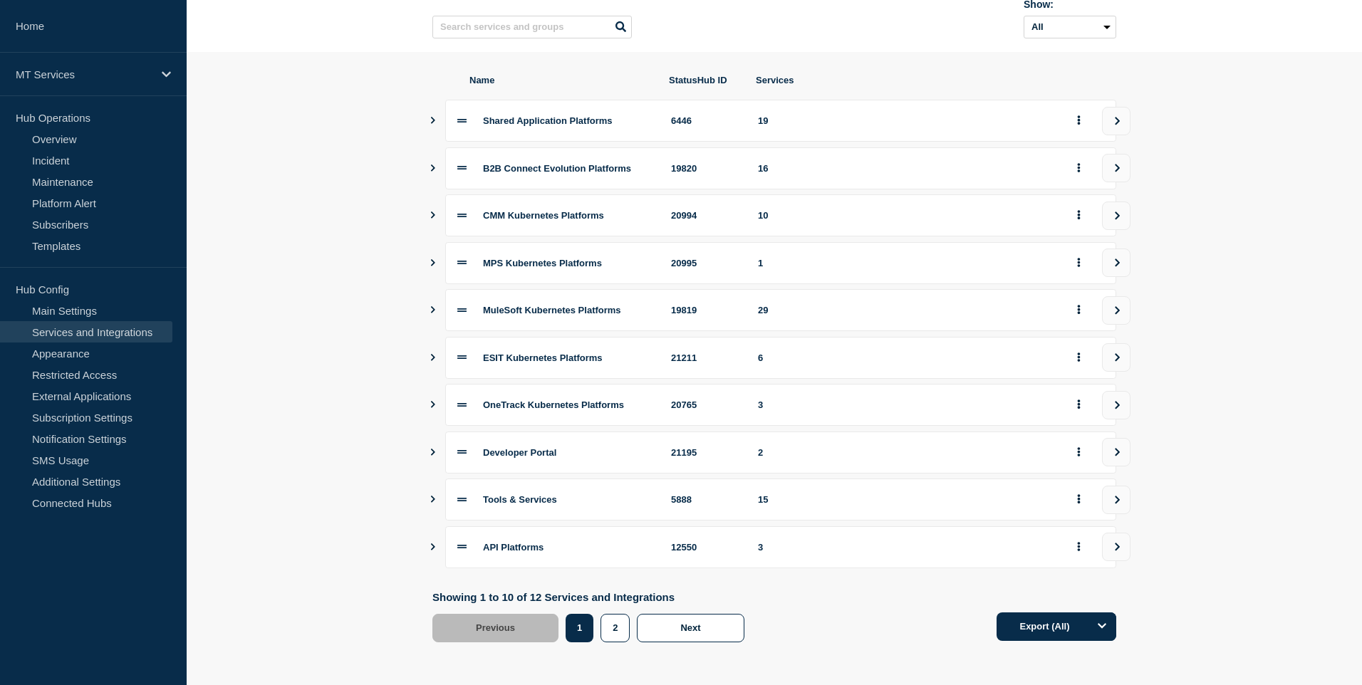
scroll to position [143, 0]
click at [434, 545] on icon "Show services" at bounding box center [433, 547] width 4 height 7
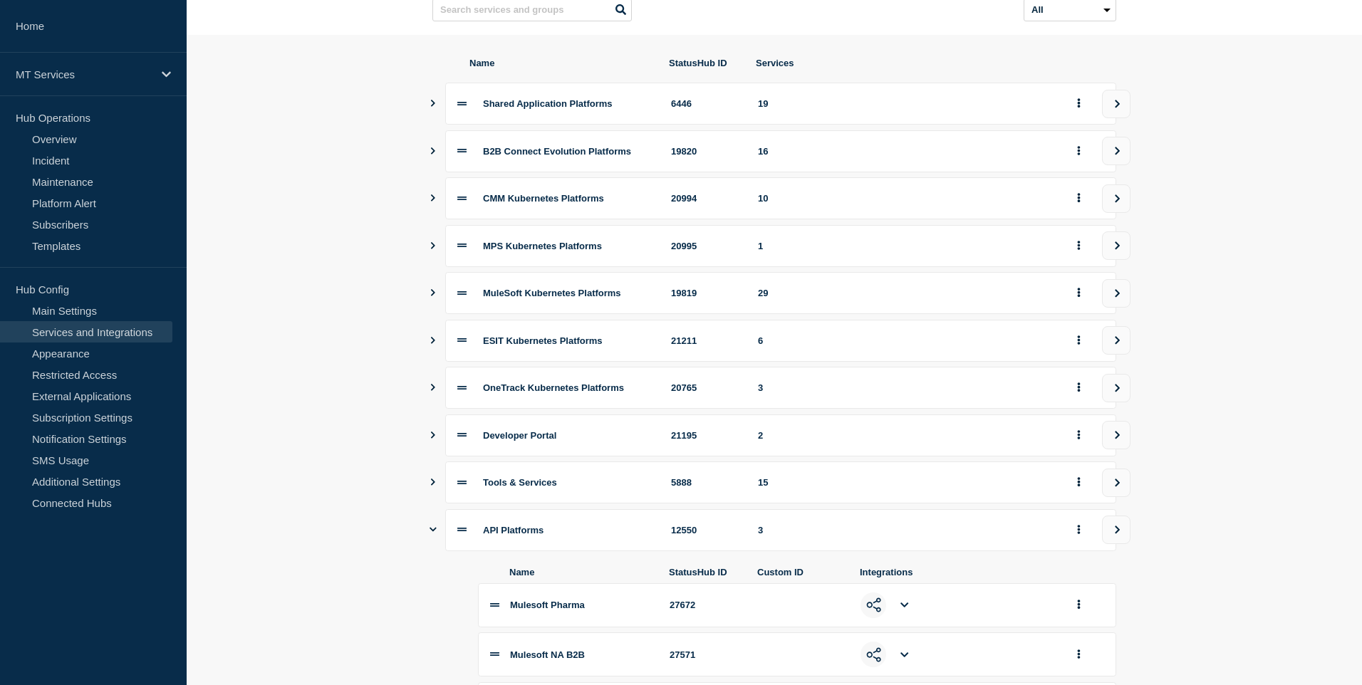
scroll to position [336, 0]
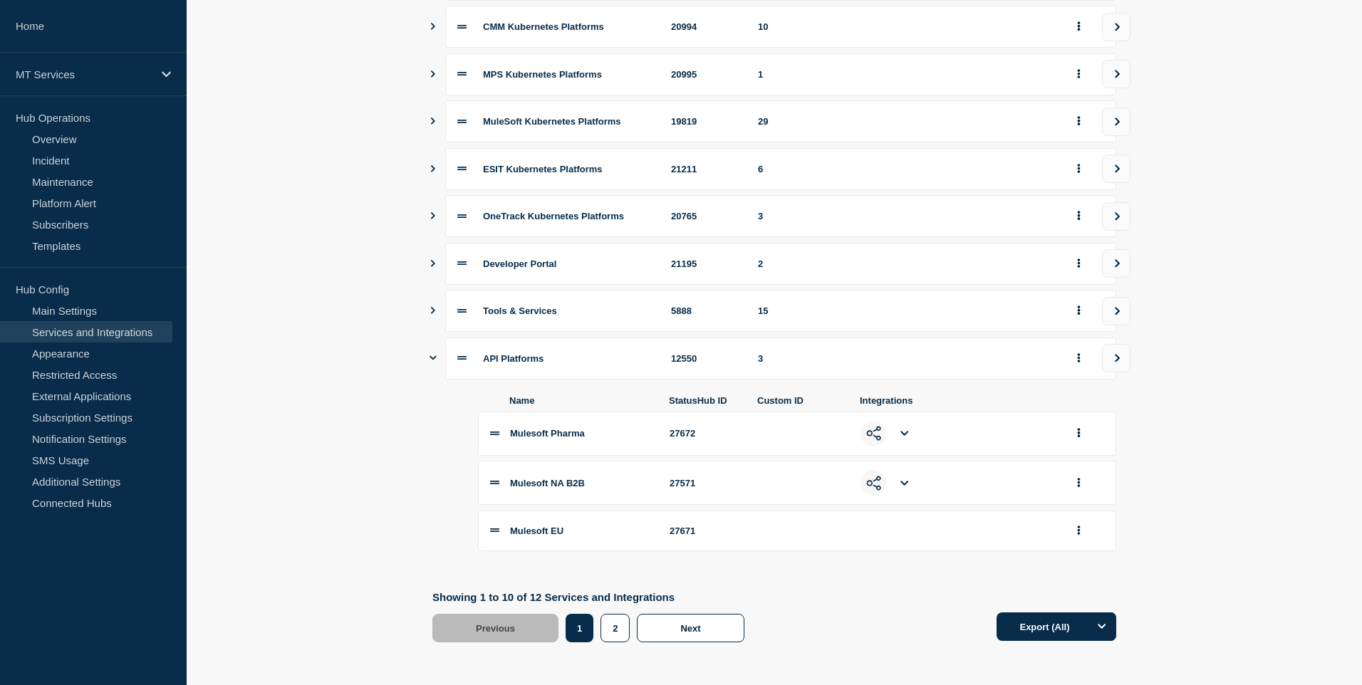
click at [432, 353] on icon "Show services" at bounding box center [433, 357] width 7 height 9
